Goal: Task Accomplishment & Management: Complete application form

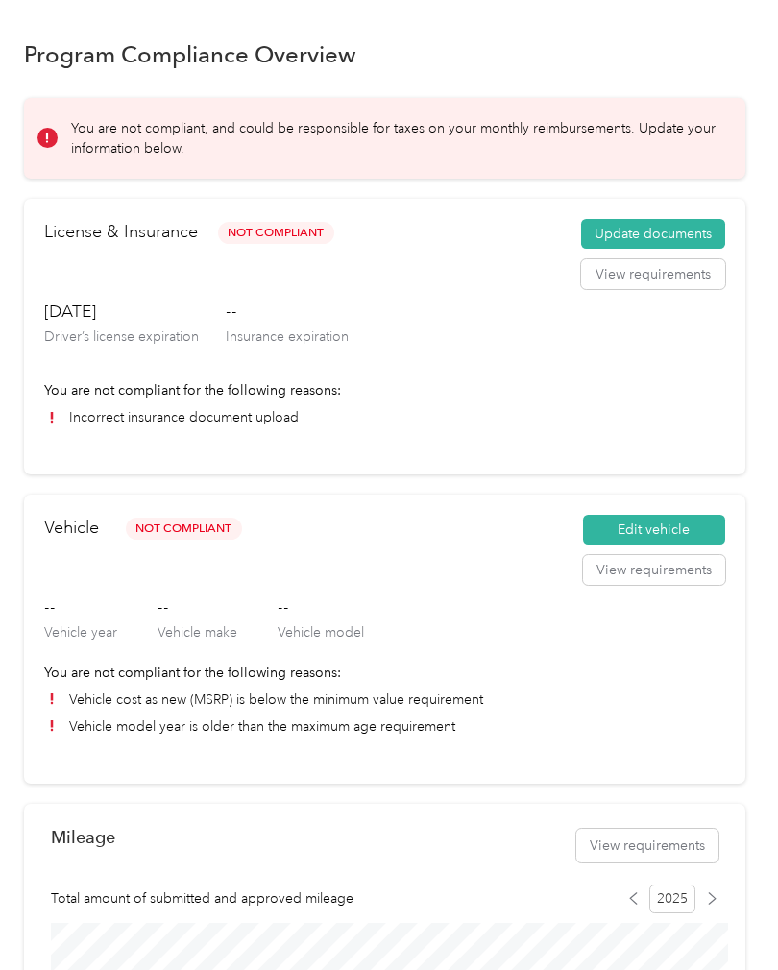
click at [681, 240] on button "Update documents" at bounding box center [653, 234] width 144 height 31
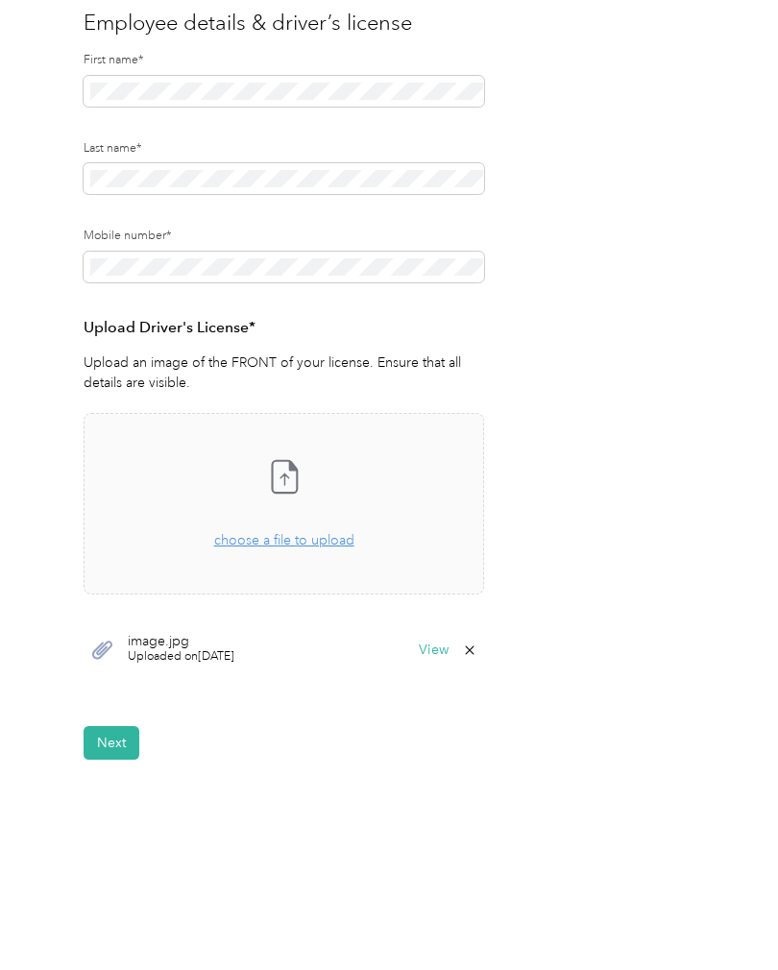
scroll to position [201, 0]
click at [121, 744] on button "Next" at bounding box center [112, 744] width 56 height 34
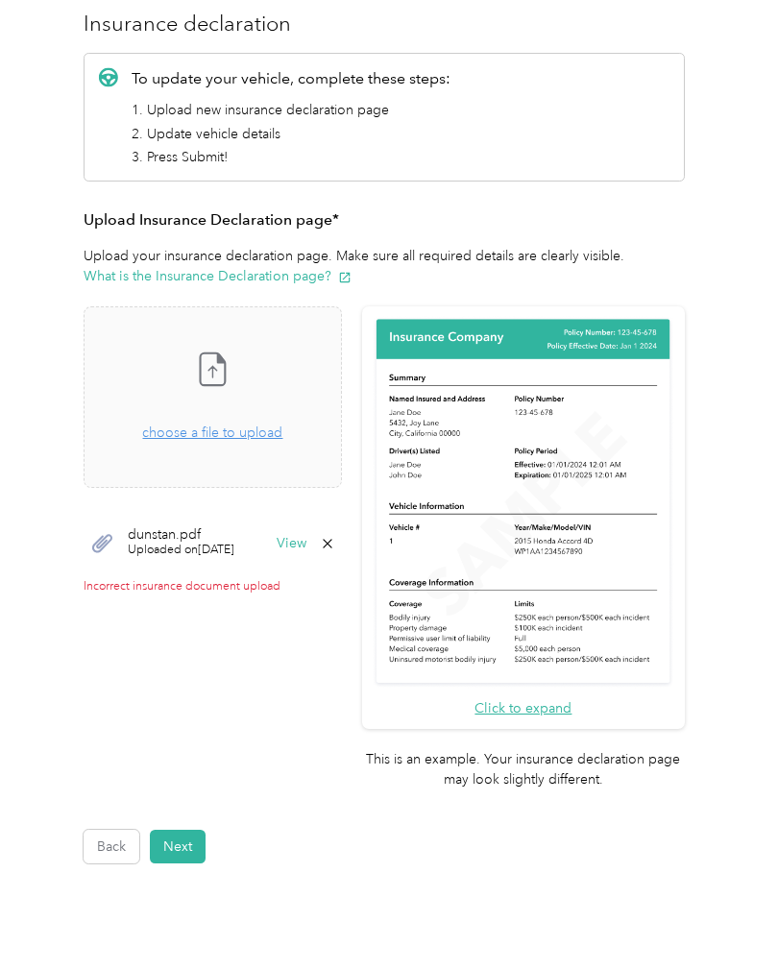
click at [182, 830] on button "Next" at bounding box center [178, 847] width 56 height 34
